Goal: Share content

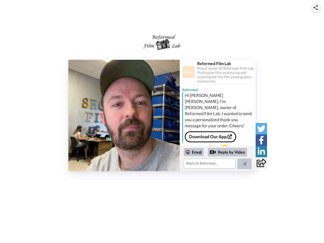
click at [316, 8] on img at bounding box center [315, 7] width 5 height 5
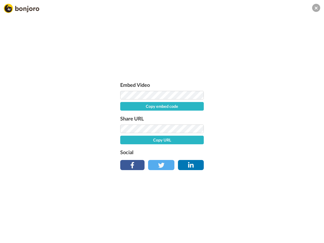
click at [124, 115] on label "Share URL" at bounding box center [161, 118] width 83 height 8
click at [218, 158] on div "Embed Video Copy embed code Share URL Copy URL Social" at bounding box center [162, 148] width 324 height 243
click at [194, 152] on label "Social" at bounding box center [161, 152] width 83 height 8
click at [227, 152] on div "Embed Video Copy embed code Share URL Copy URL Social" at bounding box center [162, 148] width 324 height 243
click at [244, 164] on div "Embed Video Copy embed code Share URL Copy URL Social" at bounding box center [162, 148] width 324 height 243
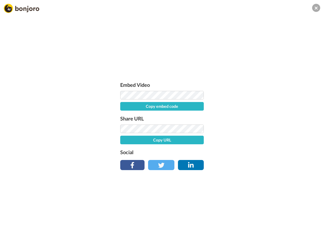
click at [261, 128] on div "Embed Video Copy embed code Share URL Copy URL Social" at bounding box center [162, 148] width 324 height 243
click at [261, 140] on div "Embed Video Copy embed code Share URL Copy URL Social" at bounding box center [162, 148] width 324 height 243
click at [261, 151] on div "Embed Video Copy embed code Share URL Copy URL Social" at bounding box center [162, 148] width 324 height 243
click at [261, 163] on div "Embed Video Copy embed code Share URL Copy URL Social" at bounding box center [162, 148] width 324 height 243
